Goal: Communication & Community: Answer question/provide support

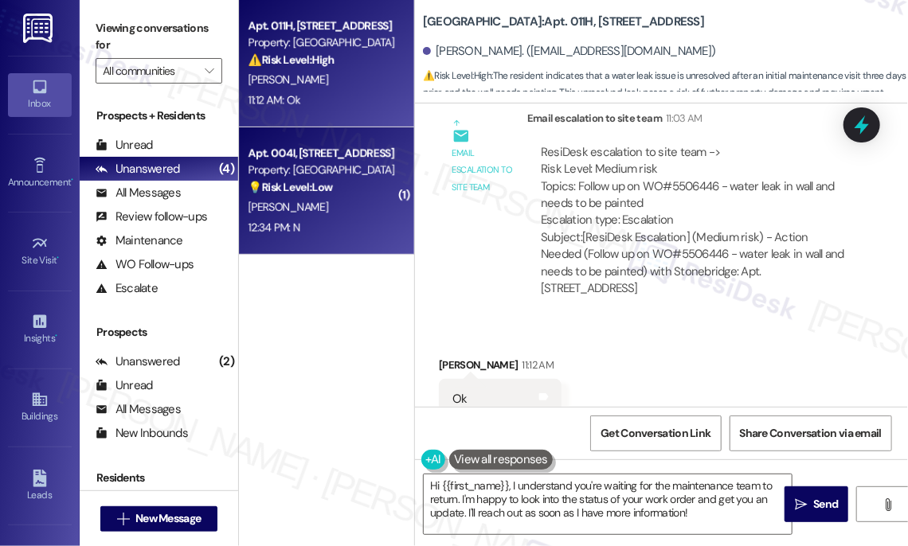
scroll to position [7211, 0]
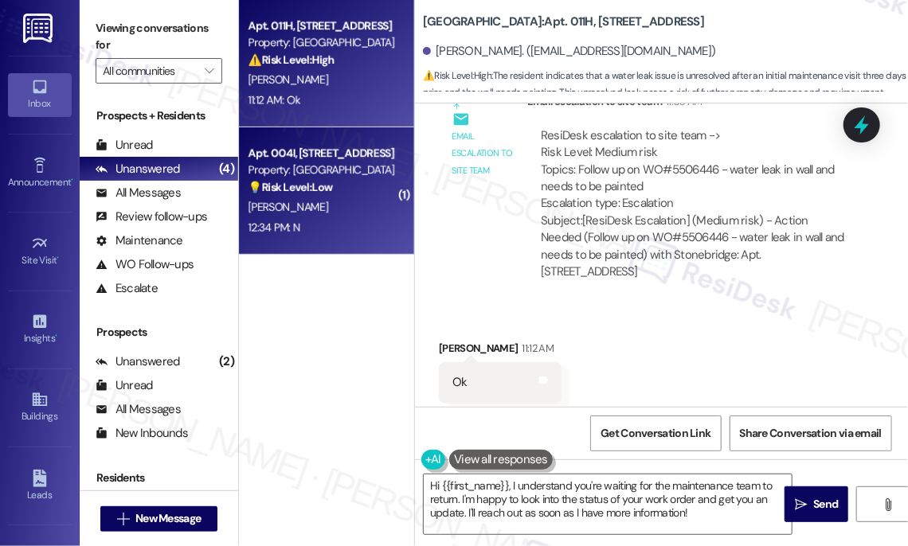
click at [352, 210] on div "[PERSON_NAME]" at bounding box center [322, 208] width 151 height 20
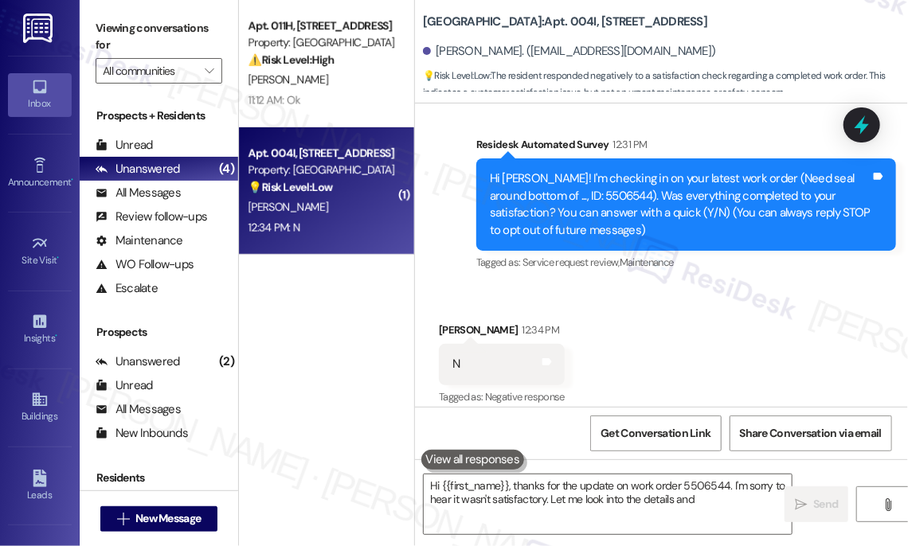
scroll to position [155, 0]
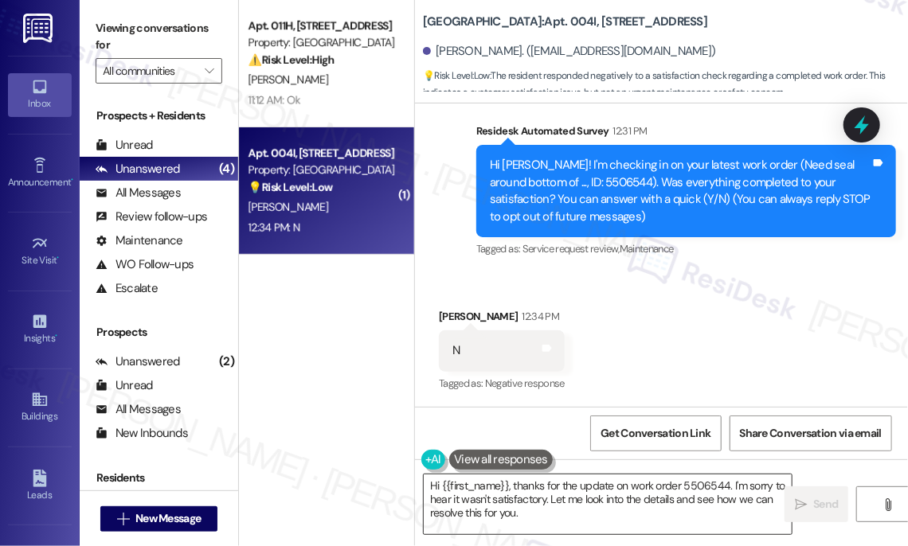
click at [546, 488] on textarea "Hi {{first_name}}, thanks for the update on work order 5506544. I'm sorry to he…" at bounding box center [608, 505] width 368 height 60
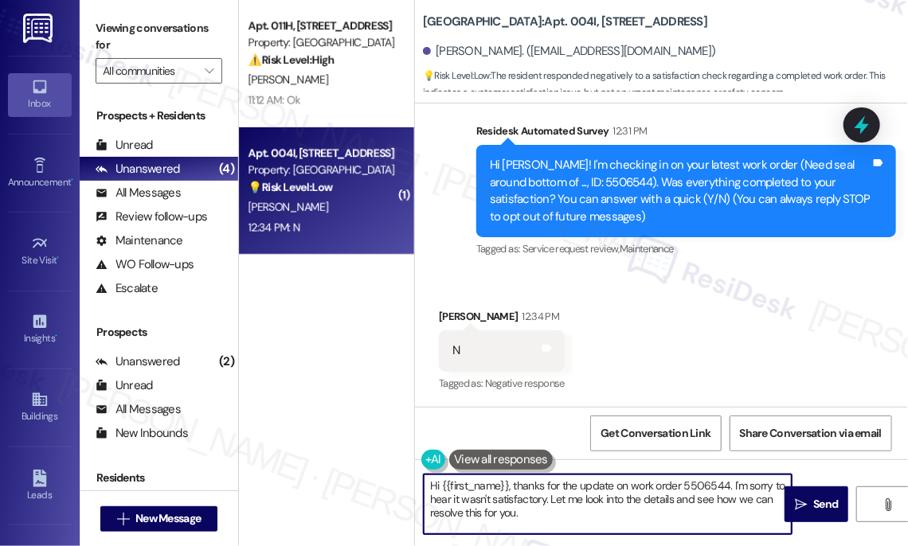
click at [546, 488] on textarea "Hi {{first_name}}, thanks for the update on work order 5506544. I'm sorry to he…" at bounding box center [608, 505] width 368 height 60
click at [587, 507] on textarea "Hi {{first_name}}, thanks for the update on work order 5506544. I'm sorry to he…" at bounding box center [608, 505] width 368 height 60
drag, startPoint x: 569, startPoint y: 515, endPoint x: 549, endPoint y: 499, distance: 25.0
click at [551, 502] on textarea "Hi {{first_name}}, thanks for the update on work order 5506544. I'm sorry to he…" at bounding box center [608, 505] width 368 height 60
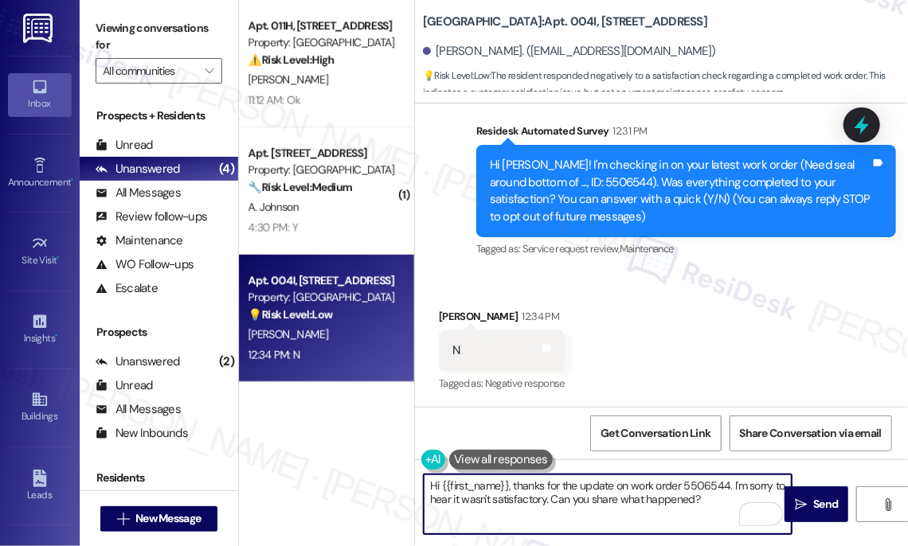
click at [699, 488] on textarea "Hi {{first_name}}, thanks for the update on work order 5506544. I'm sorry to he…" at bounding box center [608, 505] width 368 height 60
click at [626, 484] on textarea "Hi {{first_name}}, thanks for the update on work order. I'm sorry to hear it wa…" at bounding box center [608, 505] width 368 height 60
type textarea "Hi {{first_name}}, thanks for the update on the work order. I'm sorry to hear i…"
click at [818, 499] on span "Send" at bounding box center [825, 504] width 25 height 17
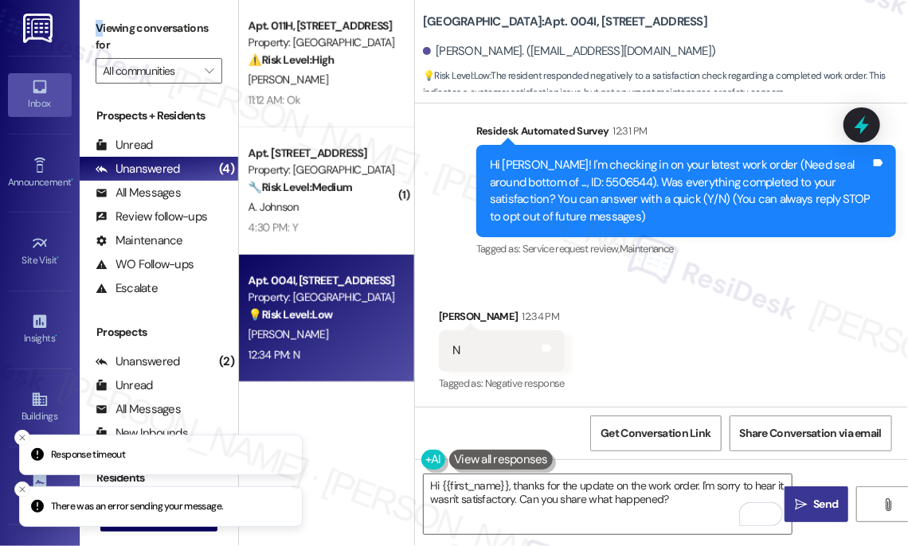
click at [96, 22] on label "Viewing conversations for" at bounding box center [159, 37] width 127 height 42
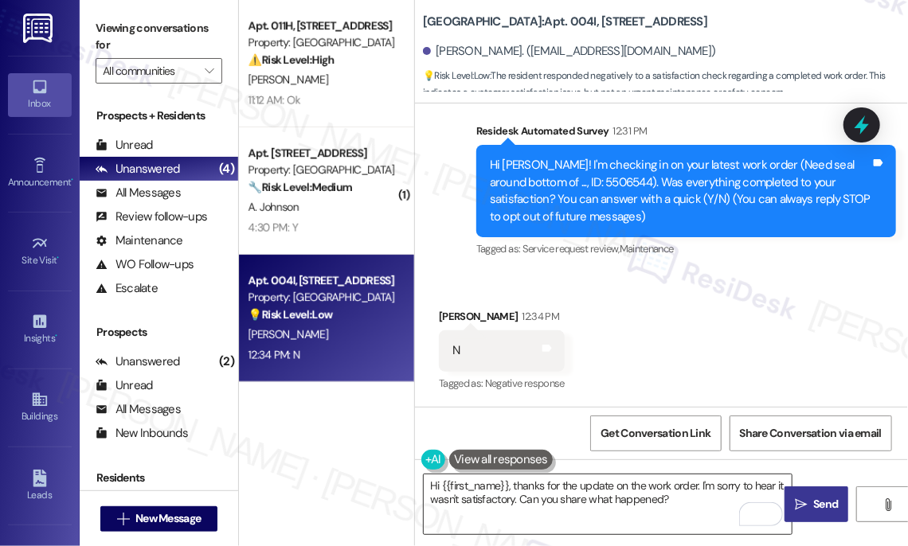
click at [535, 481] on textarea "Hi {{first_name}}, thanks for the update on the work order. I'm sorry to hear i…" at bounding box center [608, 505] width 368 height 60
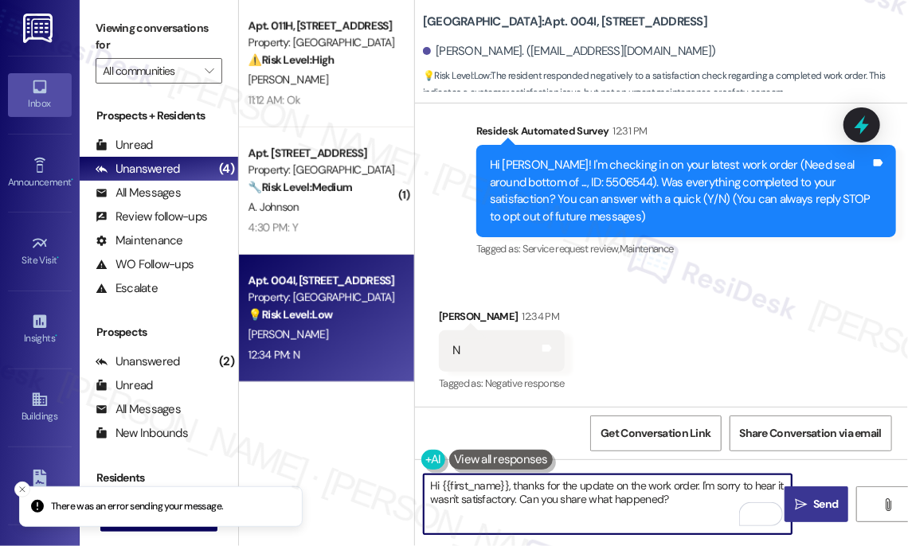
click at [535, 481] on textarea "Hi {{first_name}}, thanks for the update on the work order. I'm sorry to hear i…" at bounding box center [608, 505] width 368 height 60
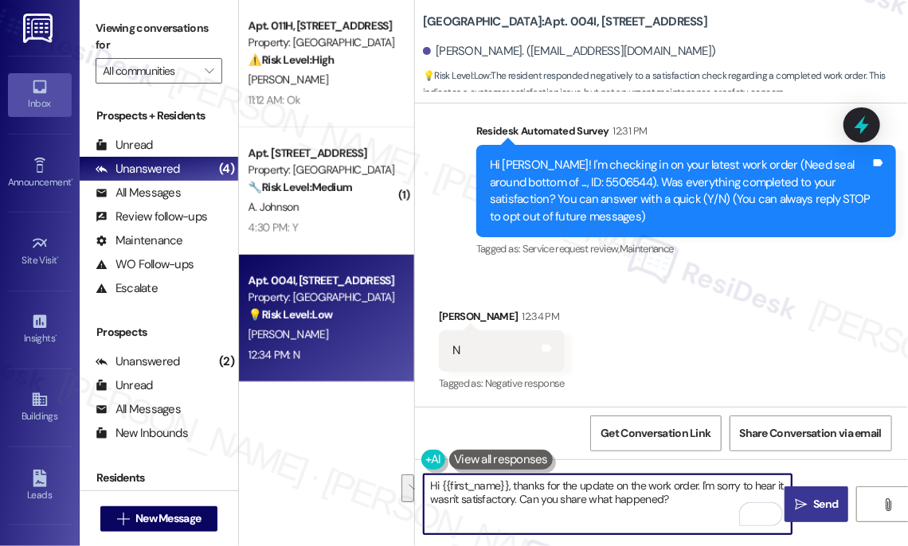
click at [613, 490] on textarea "Hi {{first_name}}, thanks for the update on the work order. I'm sorry to hear i…" at bounding box center [608, 505] width 368 height 60
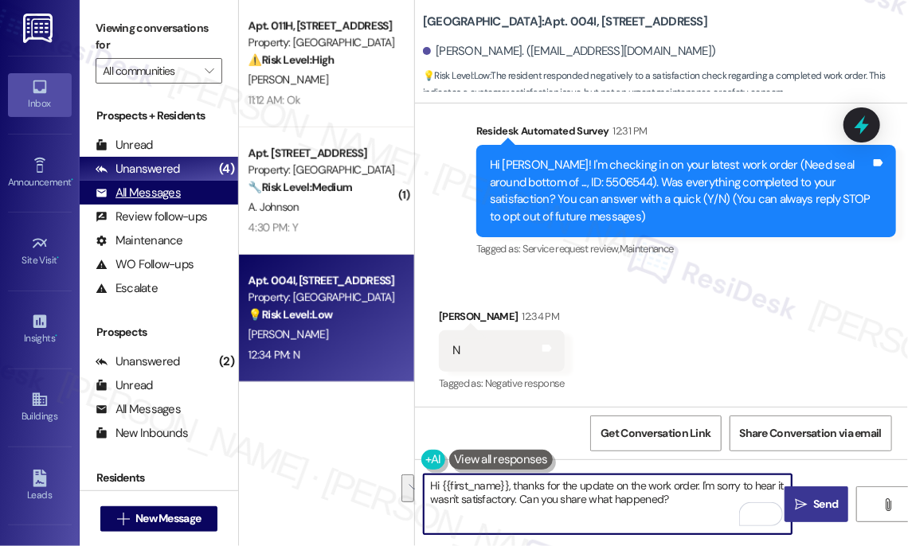
click at [153, 186] on div "All Messages" at bounding box center [138, 193] width 85 height 17
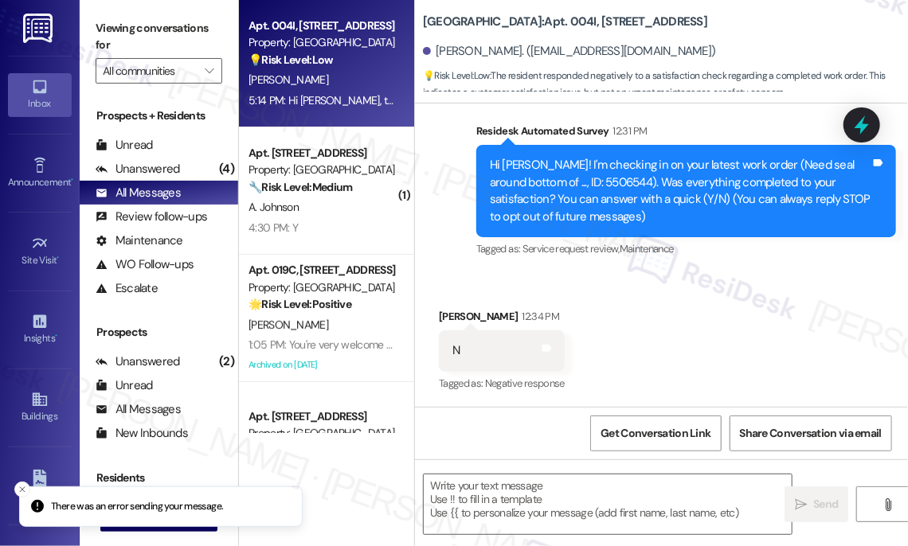
type textarea "Fetching suggested responses. Please feel free to read through the conversation…"
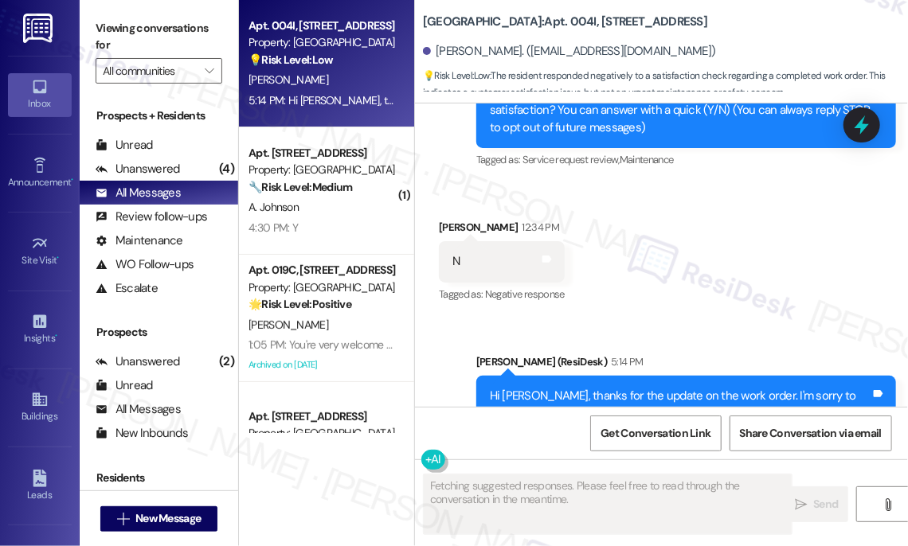
scroll to position [283, 0]
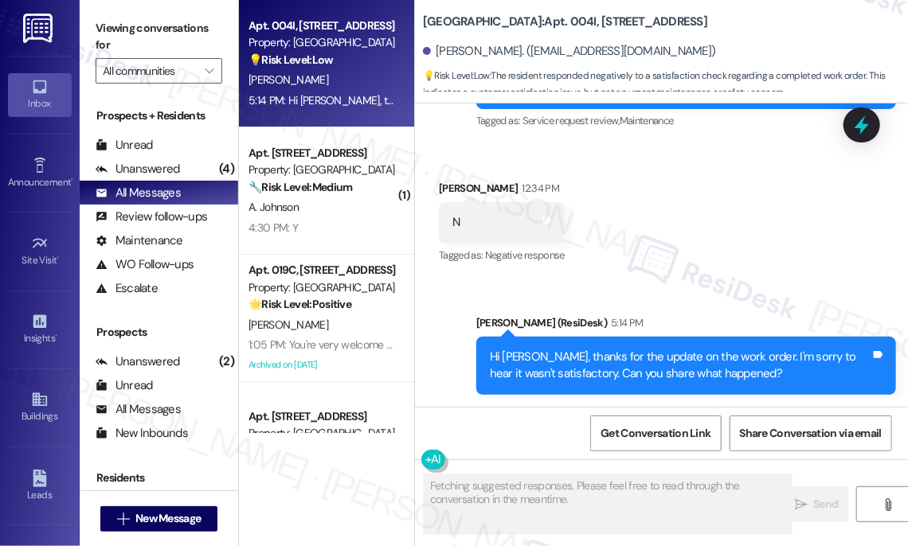
click at [650, 346] on div "Hi [PERSON_NAME], thanks for the update on the work order. I'm sorry to hear it…" at bounding box center [686, 366] width 420 height 58
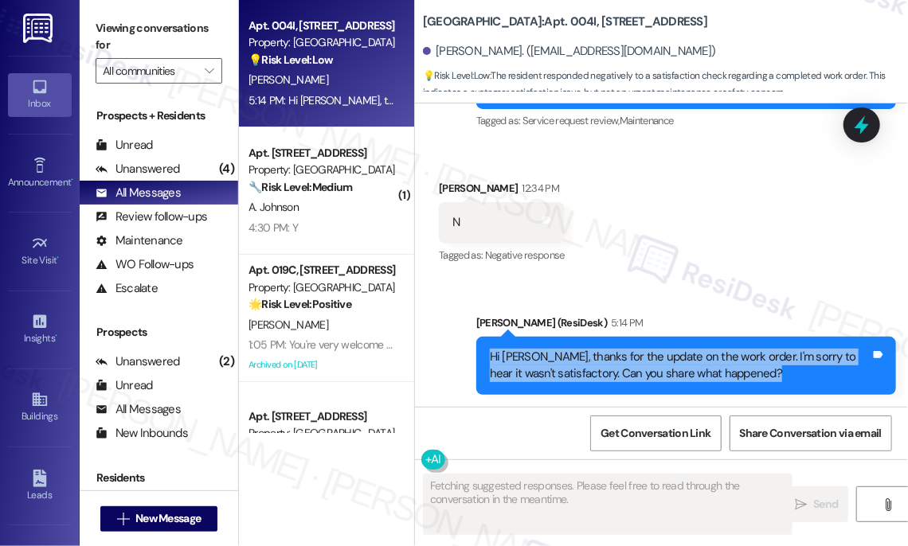
click at [650, 346] on div "Hi [PERSON_NAME], thanks for the update on the work order. I'm sorry to hear it…" at bounding box center [686, 366] width 420 height 58
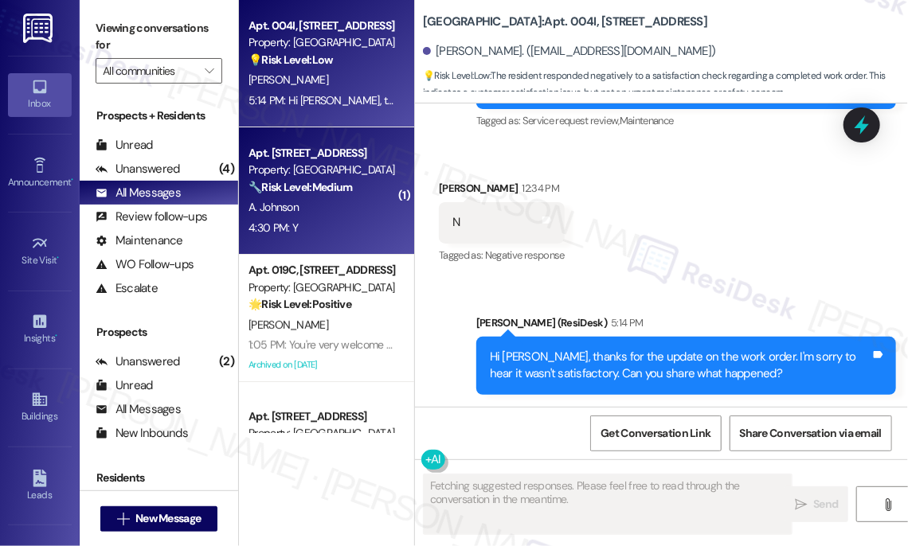
click at [291, 231] on div "4:30 PM: Y 4:30 PM: Y" at bounding box center [273, 228] width 49 height 14
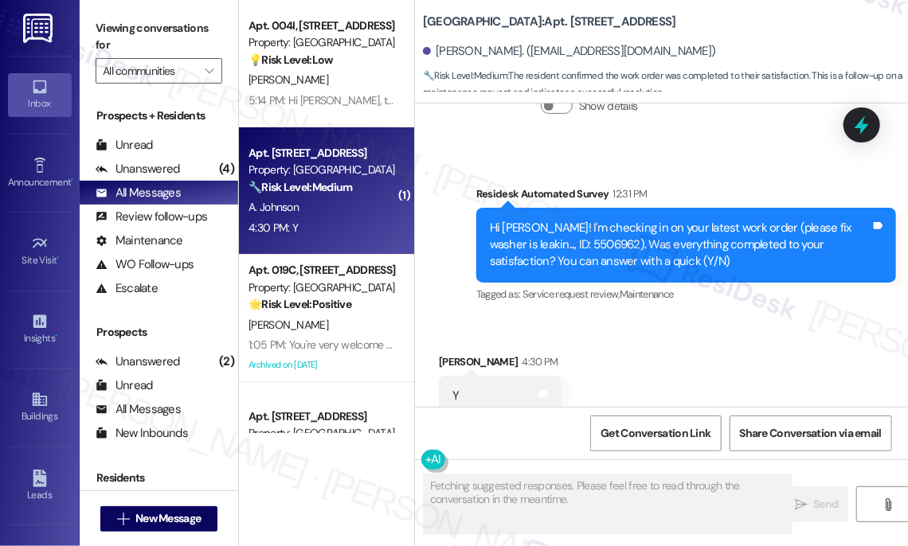
scroll to position [442, 0]
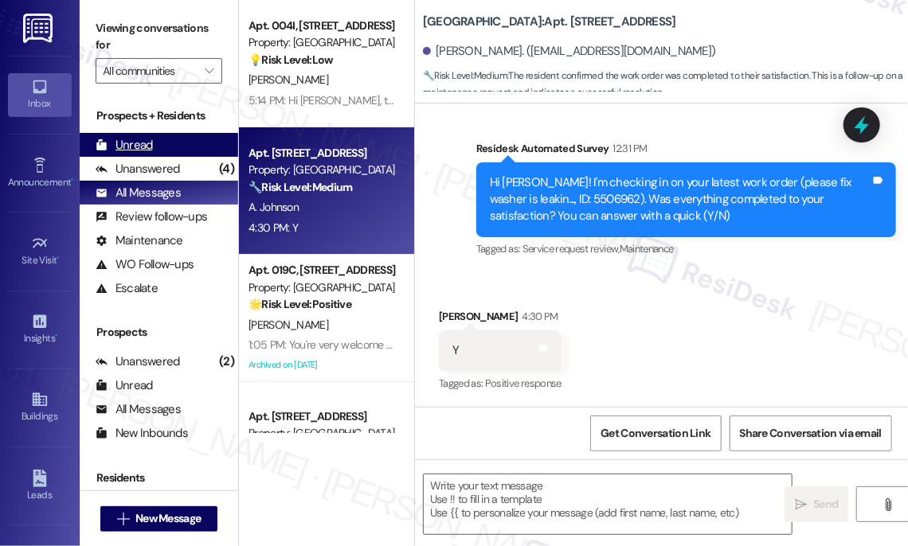
drag, startPoint x: 108, startPoint y: 37, endPoint x: 214, endPoint y: 155, distance: 158.5
click at [108, 37] on label "Viewing conversations for" at bounding box center [159, 37] width 127 height 42
click at [486, 496] on textarea at bounding box center [608, 505] width 368 height 60
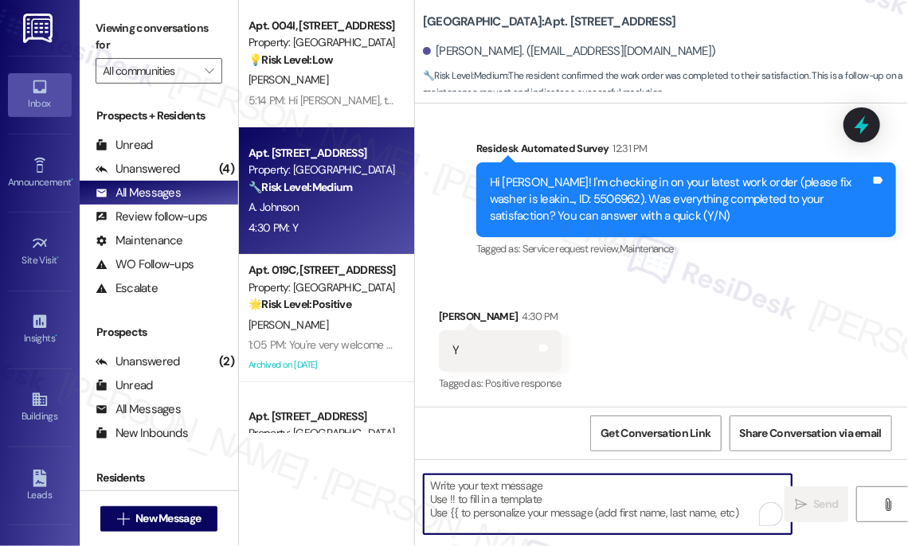
paste textarea "Hi {{first_name}}! I'm glad to hear that the latest work order was completed to…"
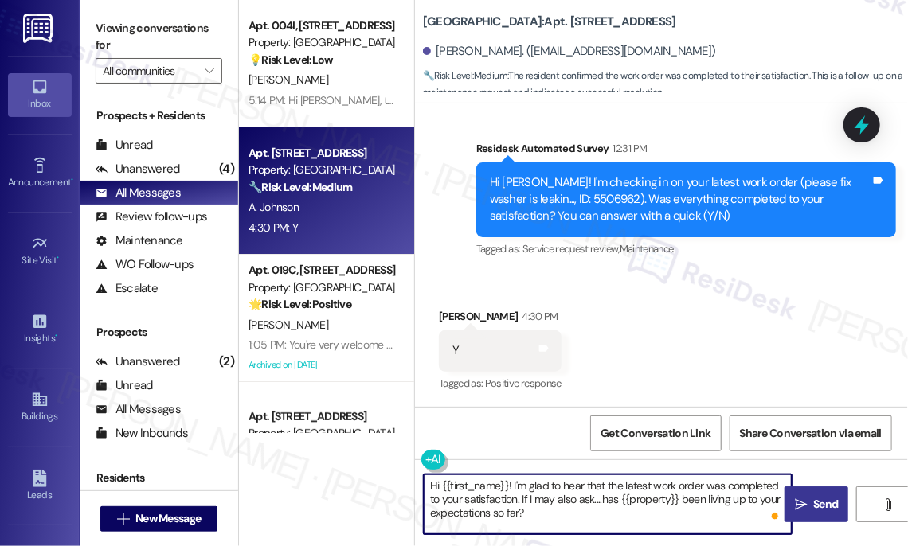
type textarea "Hi {{first_name}}! I'm glad to hear that the latest work order was completed to…"
click at [816, 503] on span "Send" at bounding box center [825, 504] width 25 height 17
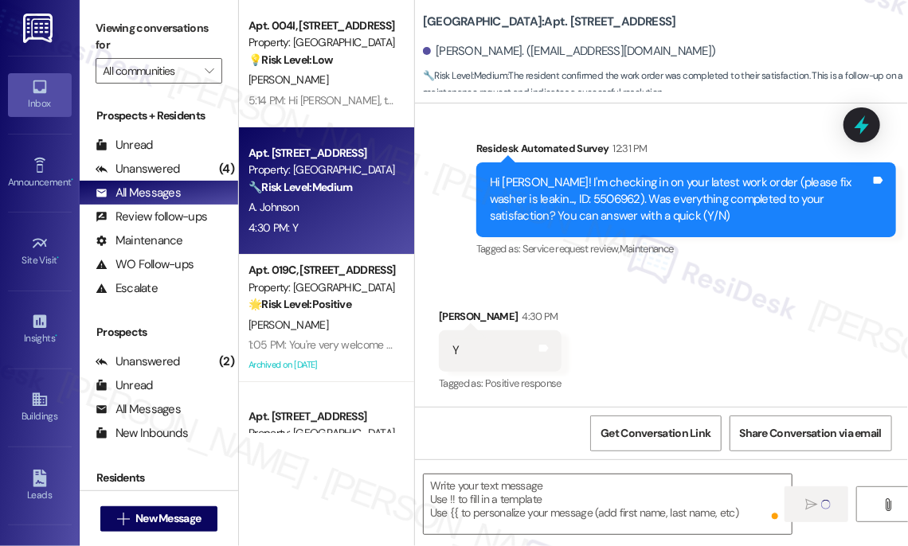
click at [650, 36] on div "[PERSON_NAME]. ([EMAIL_ADDRESS][DOMAIN_NAME])" at bounding box center [665, 52] width 485 height 32
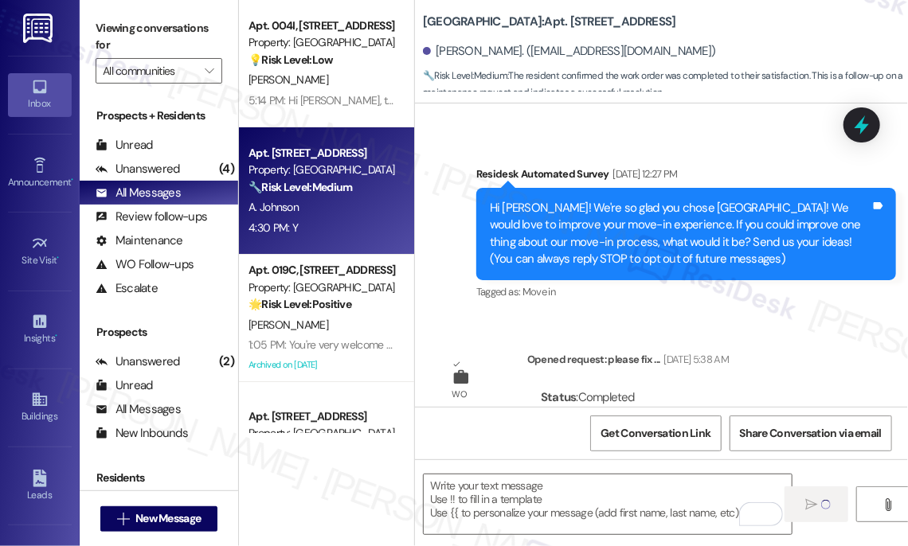
scroll to position [434, 0]
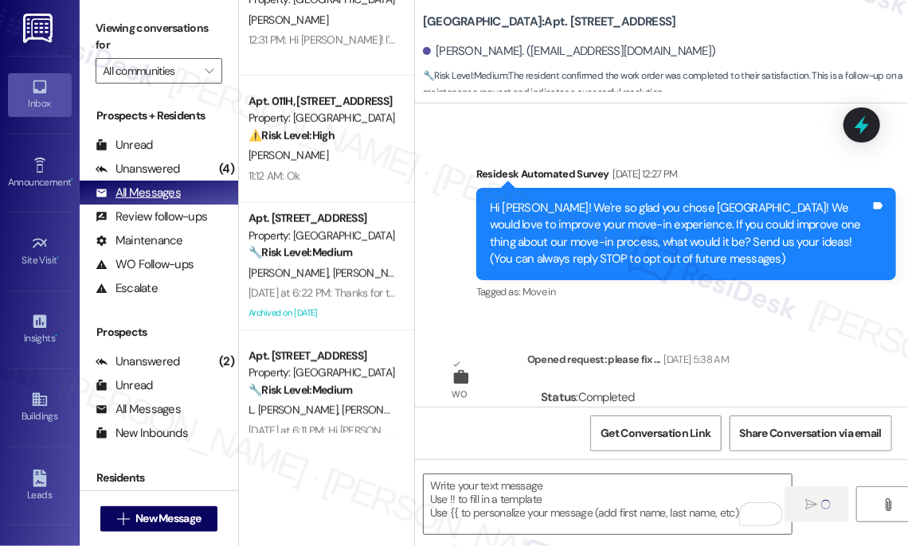
click at [165, 190] on div "All Messages" at bounding box center [138, 193] width 85 height 17
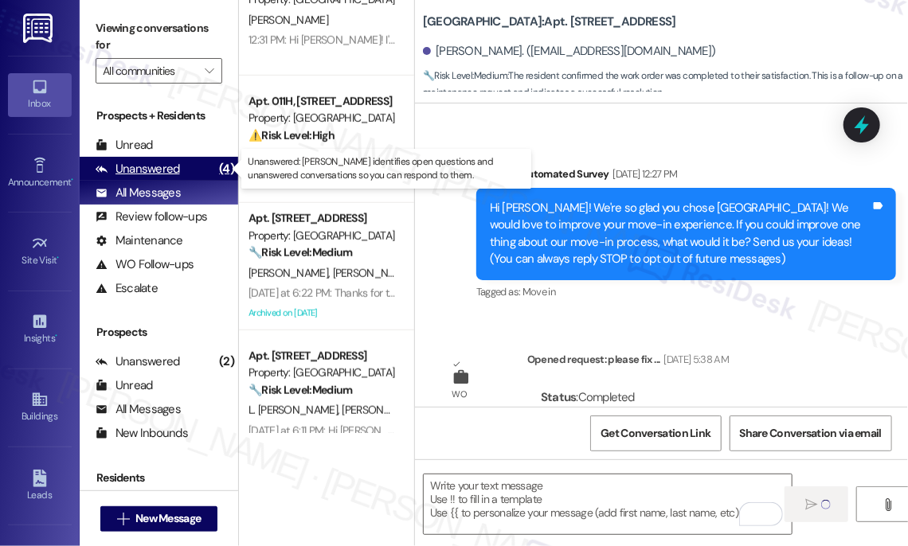
click at [165, 170] on div "Unanswered" at bounding box center [138, 169] width 84 height 17
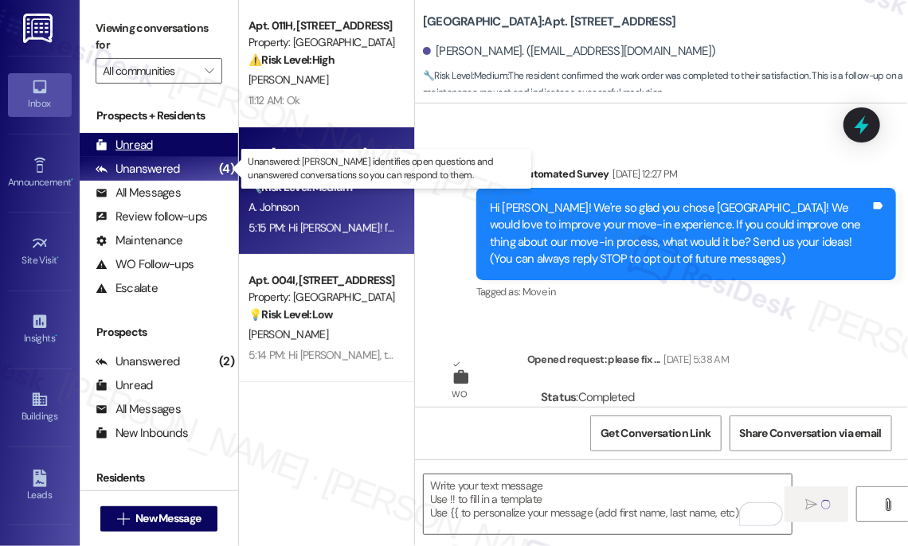
scroll to position [0, 0]
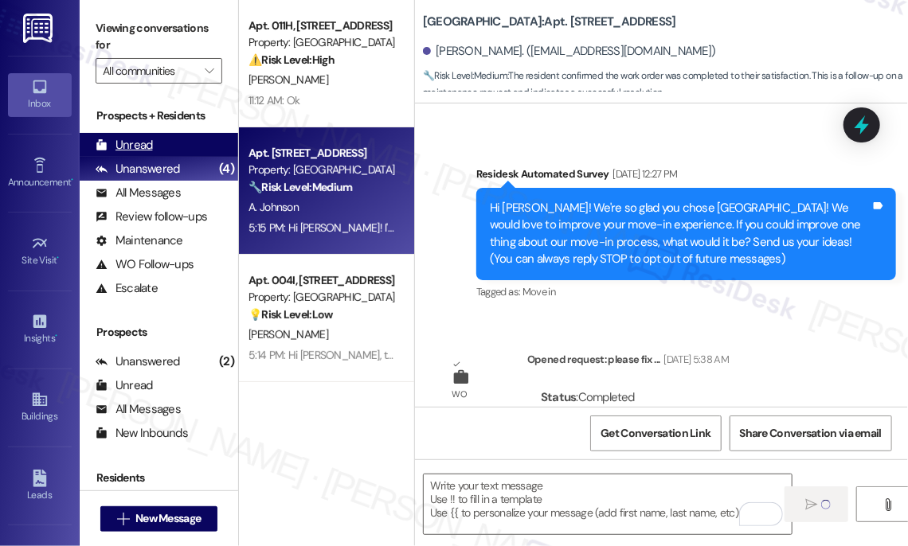
click at [159, 147] on div "Unread (0)" at bounding box center [159, 145] width 159 height 24
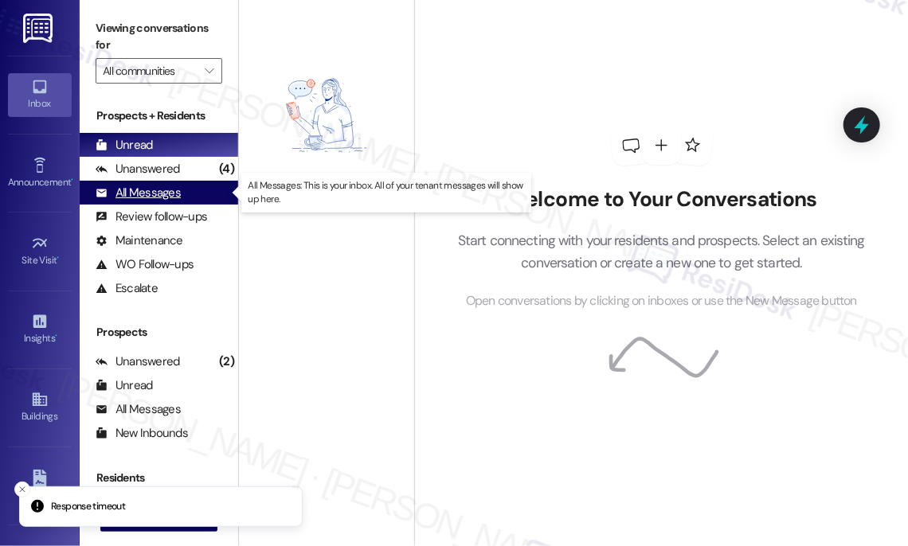
click at [170, 193] on div "All Messages" at bounding box center [138, 193] width 85 height 17
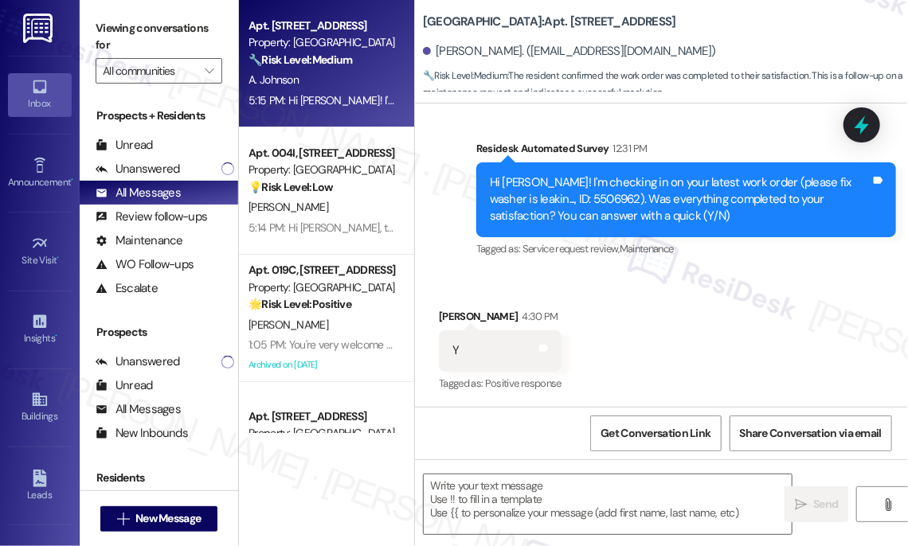
scroll to position [588, 0]
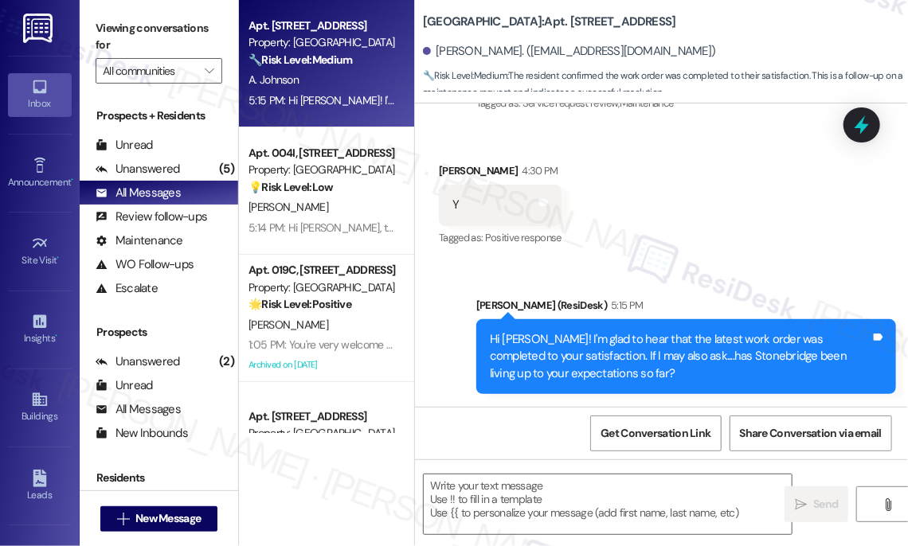
click at [586, 333] on div "Hi [PERSON_NAME]! I'm glad to hear that the latest work order was completed to …" at bounding box center [680, 356] width 381 height 51
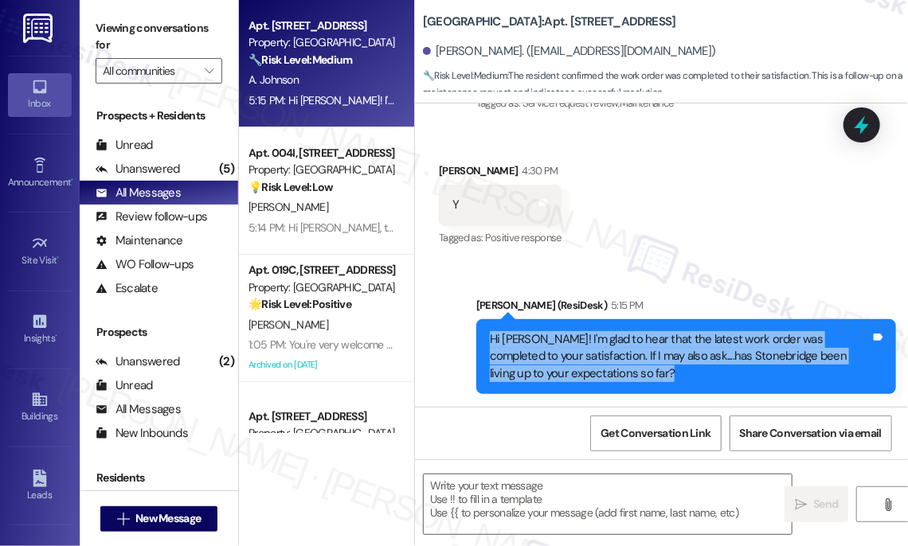
click at [586, 333] on div "Hi [PERSON_NAME]! I'm glad to hear that the latest work order was completed to …" at bounding box center [680, 356] width 381 height 51
type textarea "Fetching suggested responses. Please feel free to read through the conversation…"
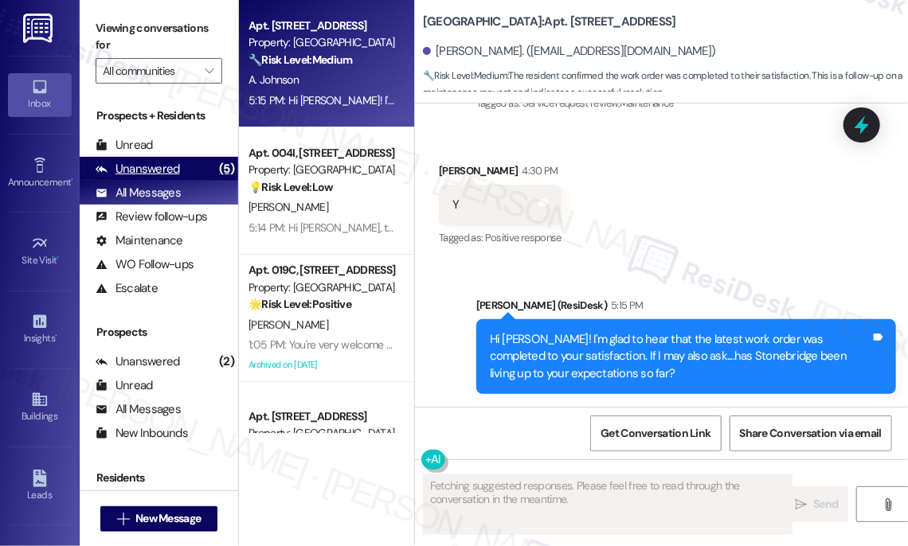
click at [205, 170] on div "Unanswered (5)" at bounding box center [159, 169] width 159 height 24
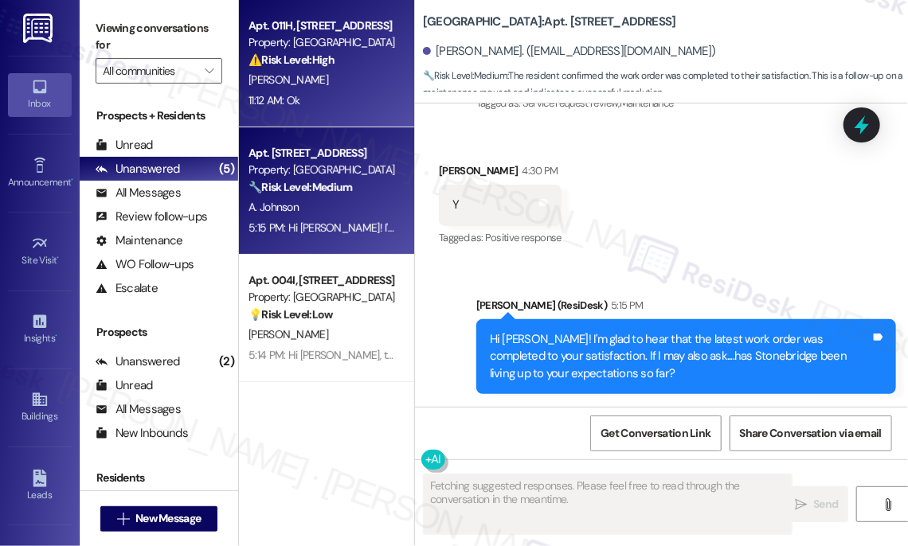
click at [371, 72] on div "[PERSON_NAME]" at bounding box center [322, 80] width 151 height 20
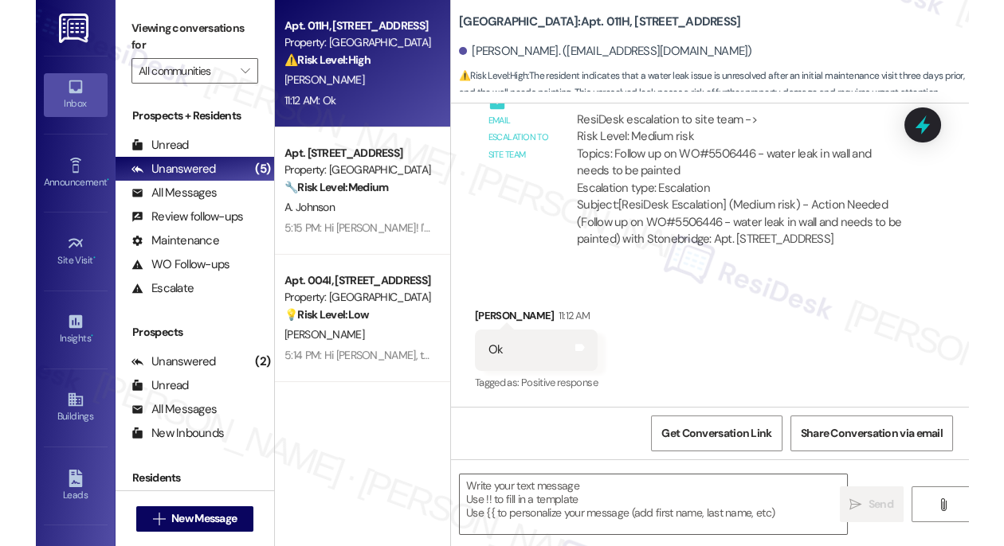
scroll to position [7041, 0]
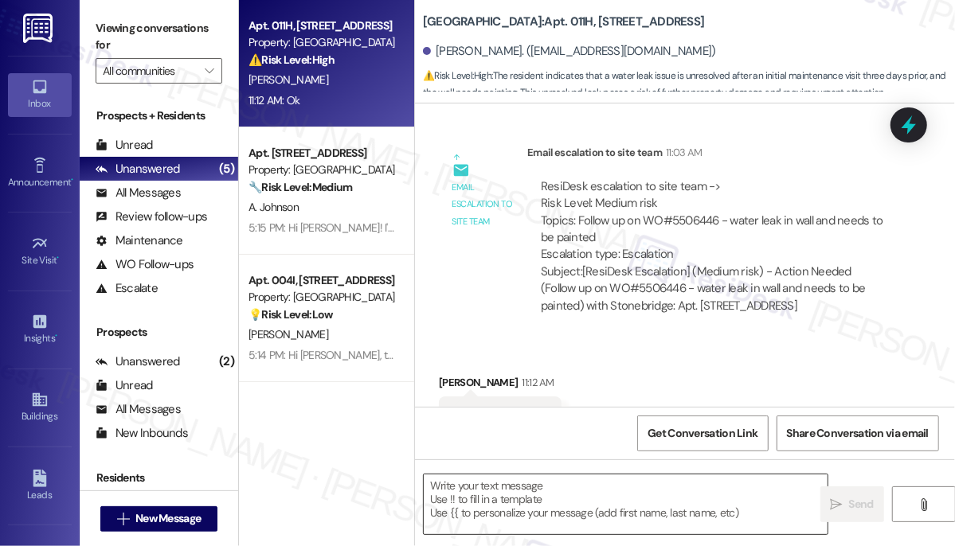
click at [511, 503] on textarea at bounding box center [626, 505] width 404 height 60
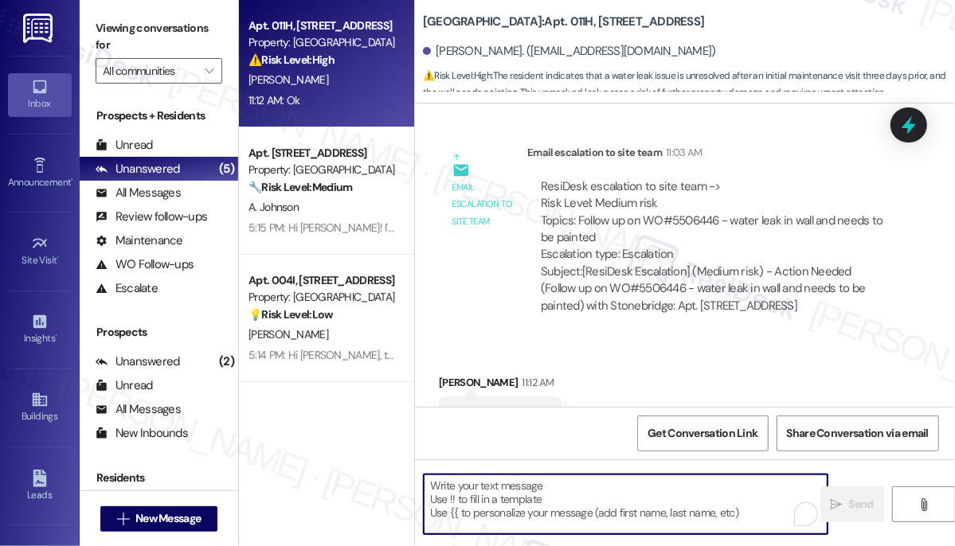
type textarea "Fetching suggested responses. Please feel free to read through the conversation…"
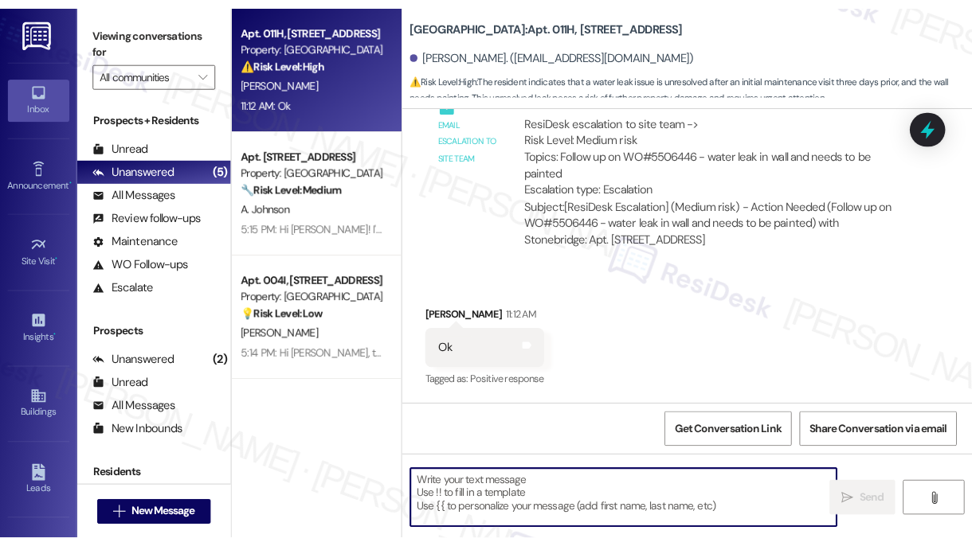
scroll to position [6921, 0]
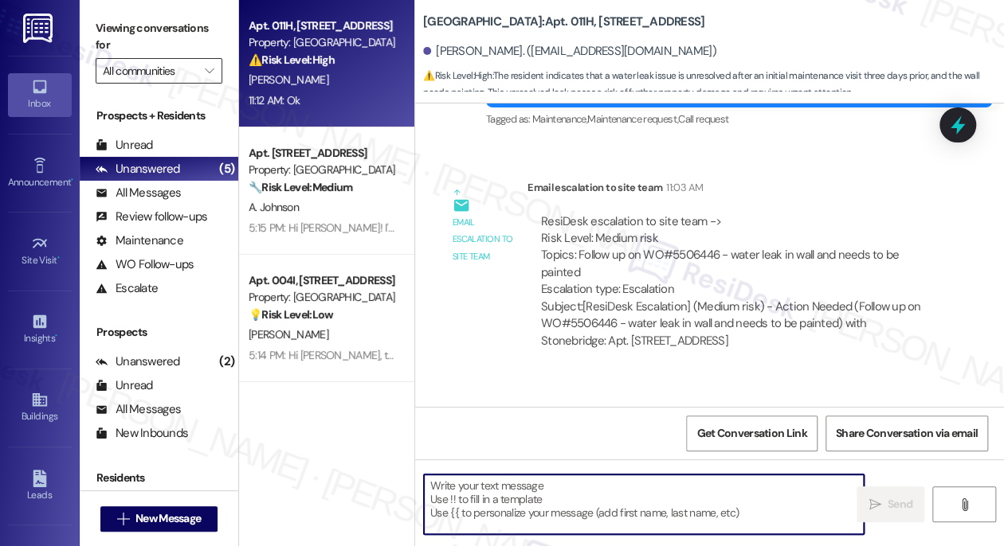
click at [188, 73] on input "All communities" at bounding box center [150, 70] width 94 height 25
